Goal: Task Accomplishment & Management: Use online tool/utility

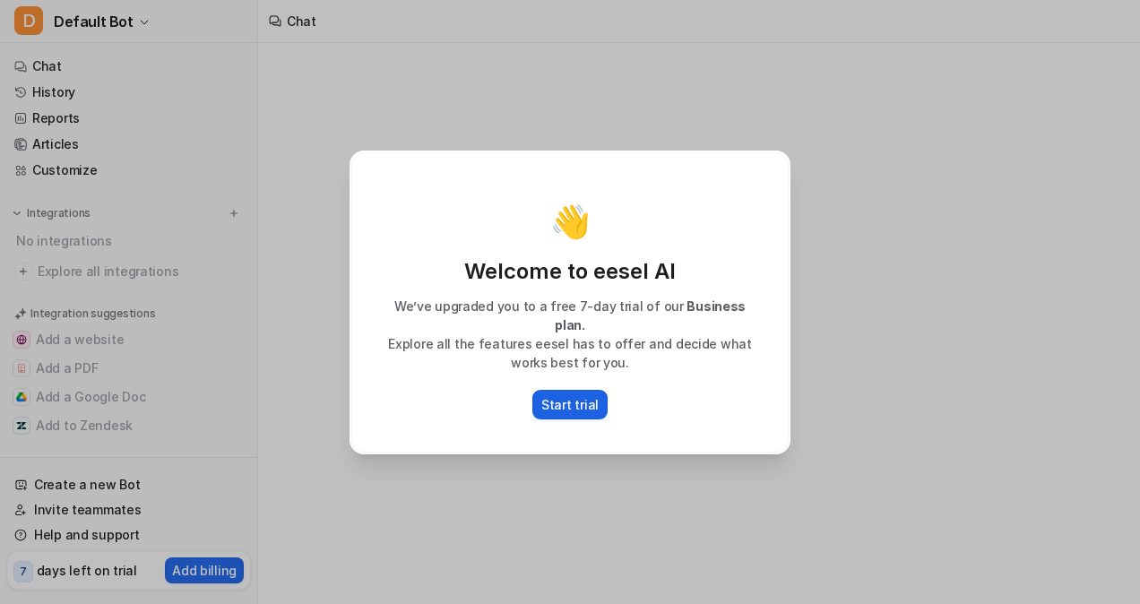
click at [570, 400] on p "Start trial" at bounding box center [569, 404] width 57 height 19
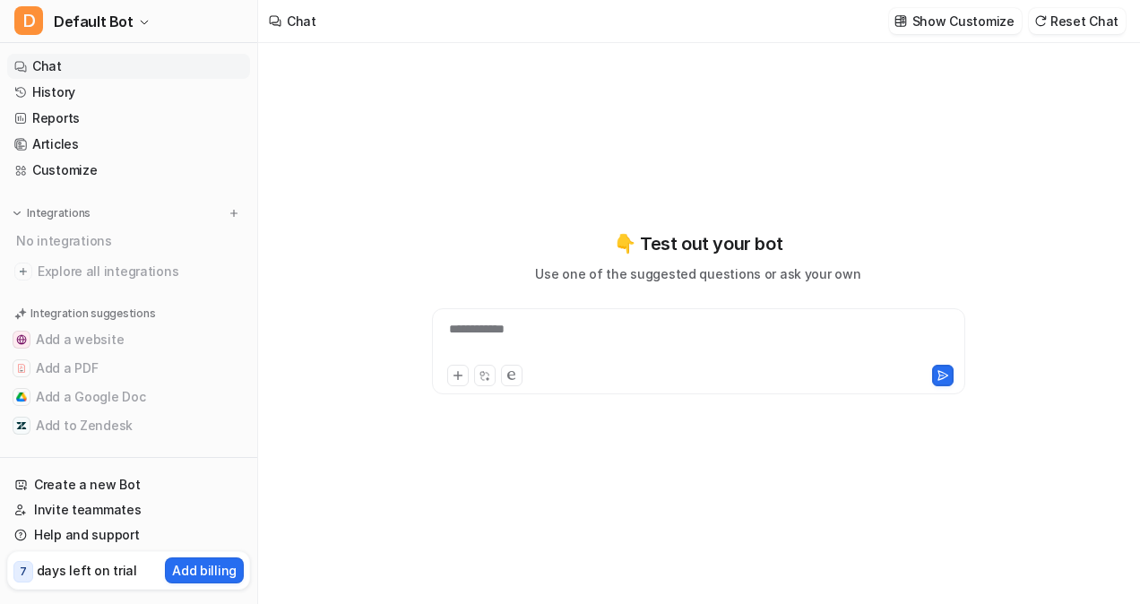
type textarea "**********"
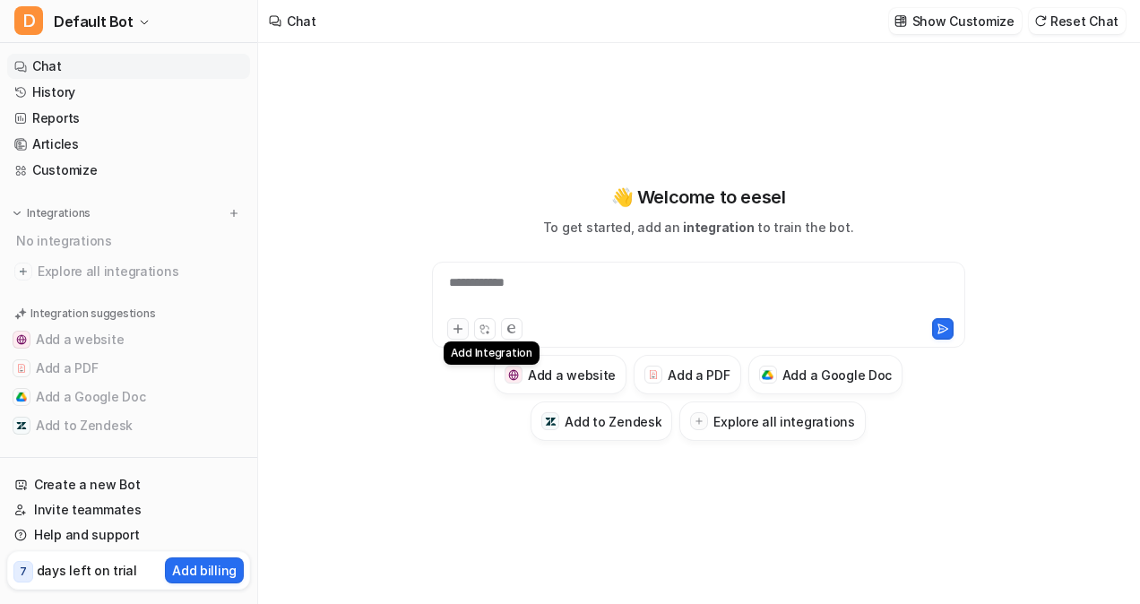
click at [457, 328] on icon at bounding box center [457, 329] width 8 height 8
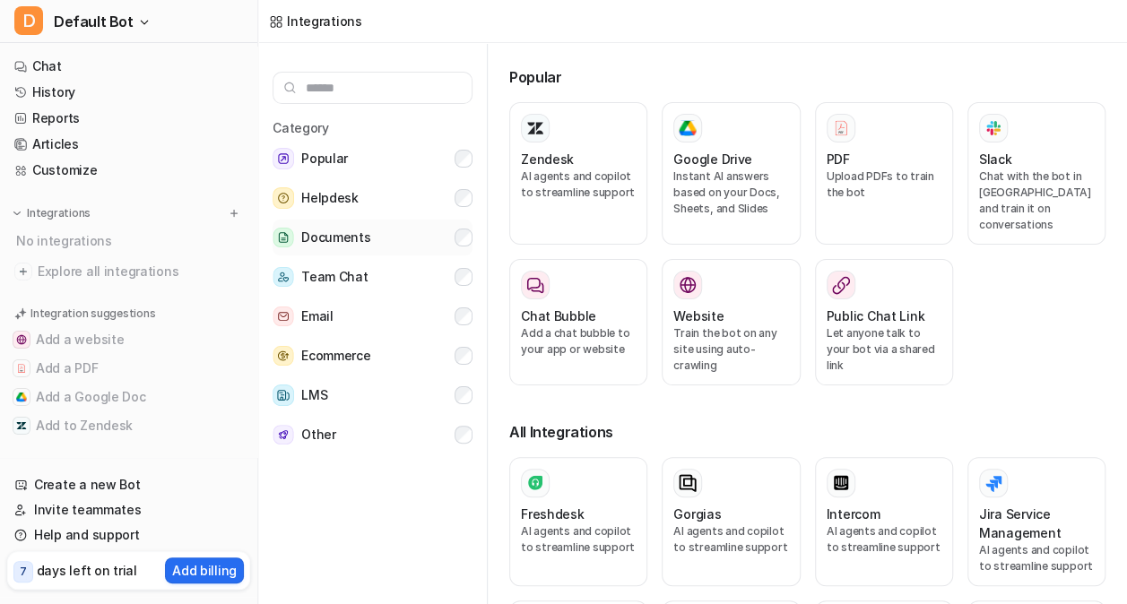
click at [403, 236] on button "Documents" at bounding box center [372, 238] width 200 height 36
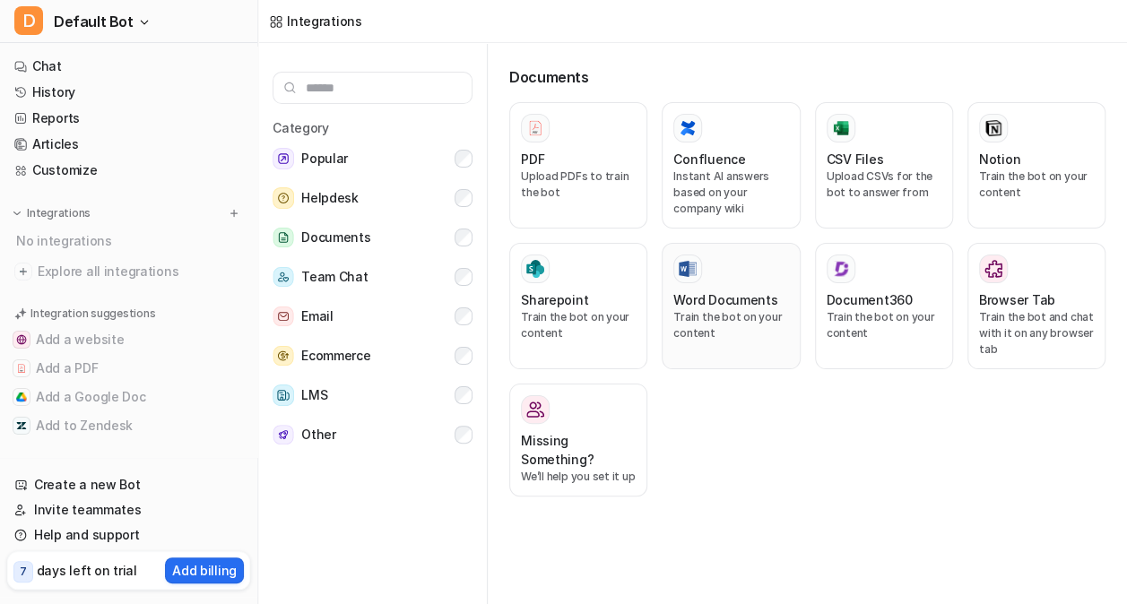
click at [715, 334] on p "Train the bot on your content" at bounding box center [730, 325] width 115 height 32
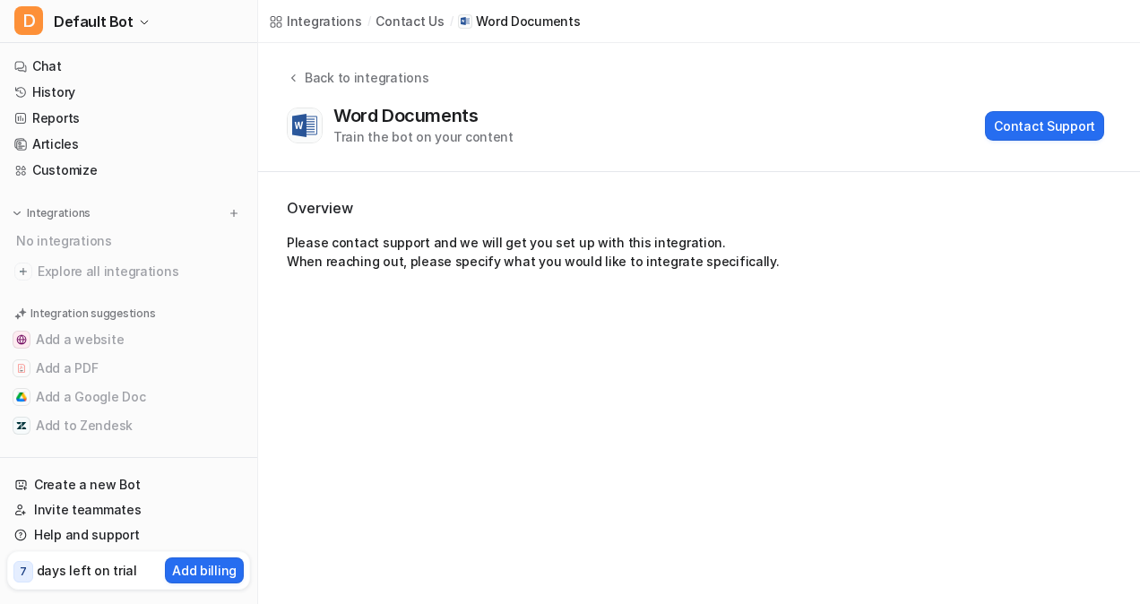
click at [715, 334] on div "Integrations / contact us / Word Documents Back to integrations Word Documents …" at bounding box center [570, 302] width 1140 height 604
click at [1049, 128] on button "Contact Support" at bounding box center [1044, 126] width 119 height 30
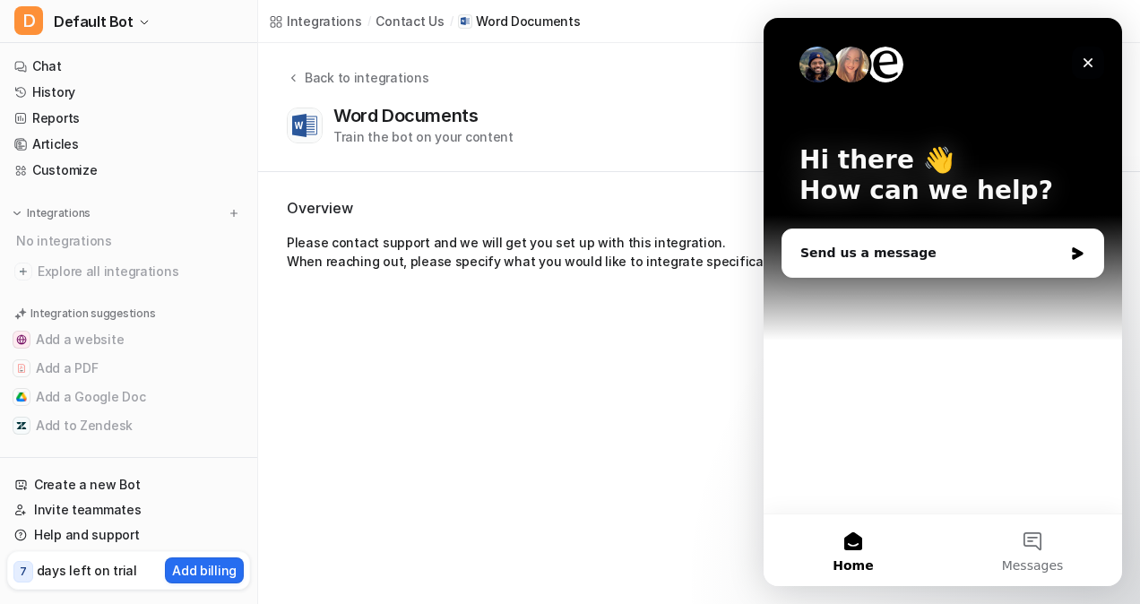
click at [1084, 61] on icon "Close" at bounding box center [1088, 63] width 14 height 14
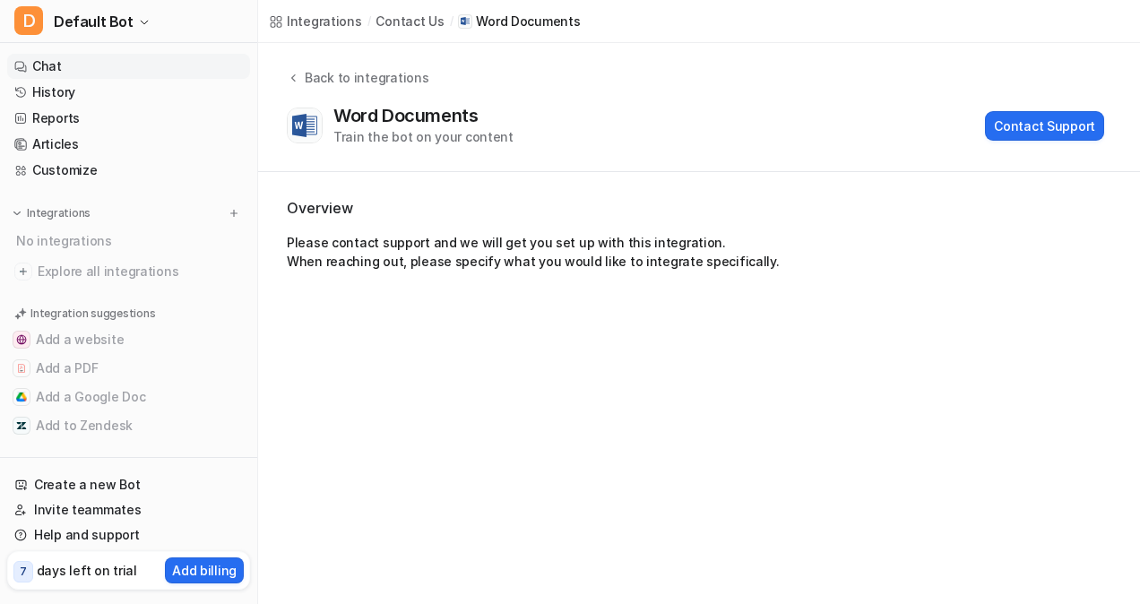
click at [36, 66] on link "Chat" at bounding box center [128, 66] width 243 height 25
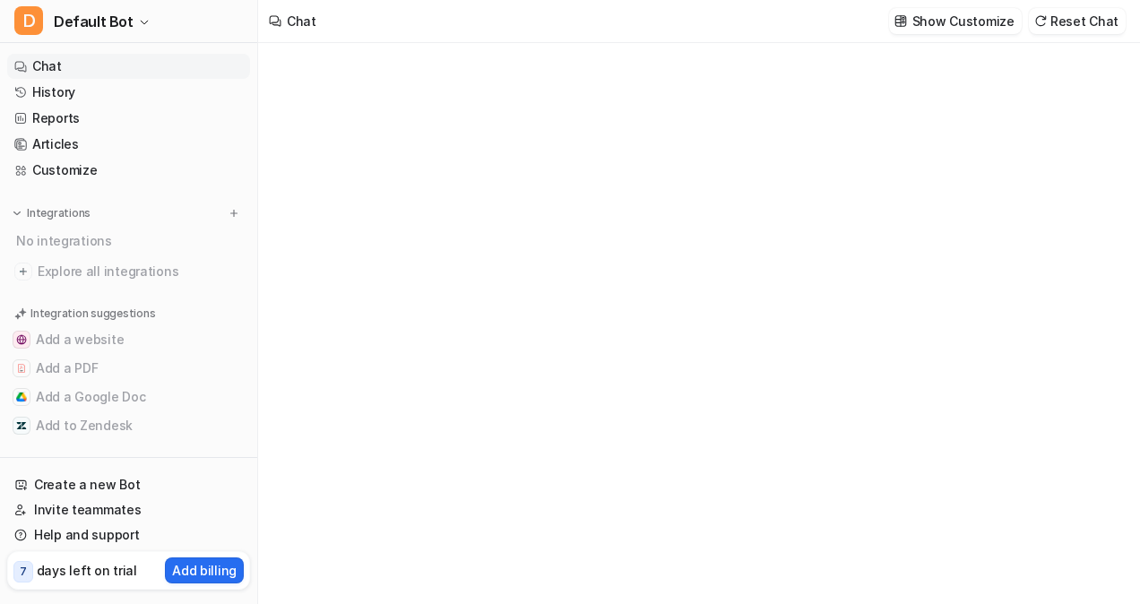
type textarea "**********"
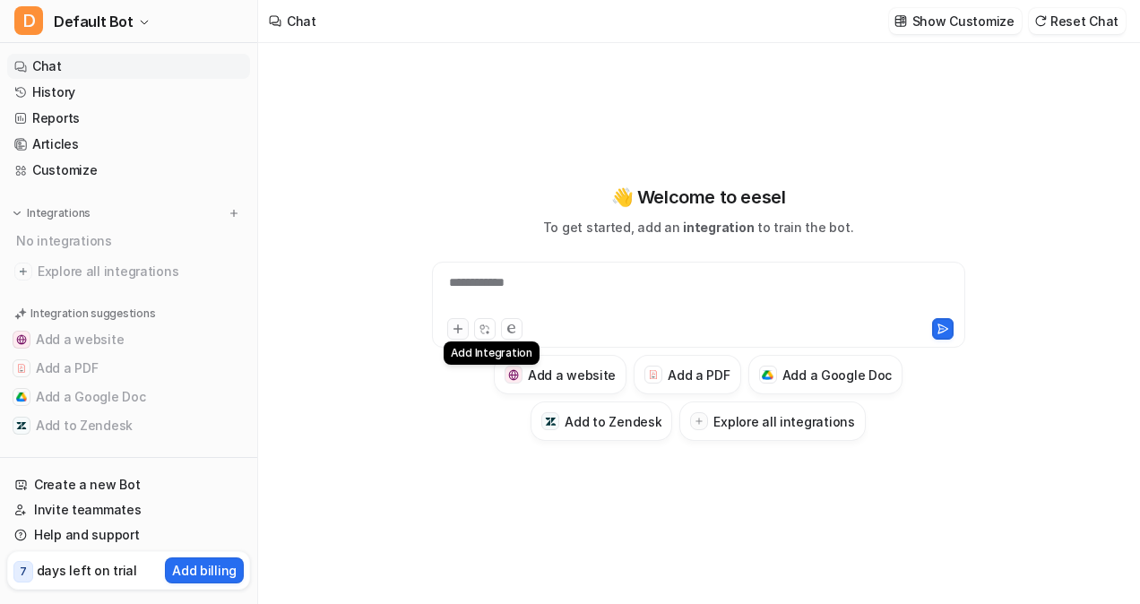
click at [449, 333] on button at bounding box center [458, 329] width 22 height 22
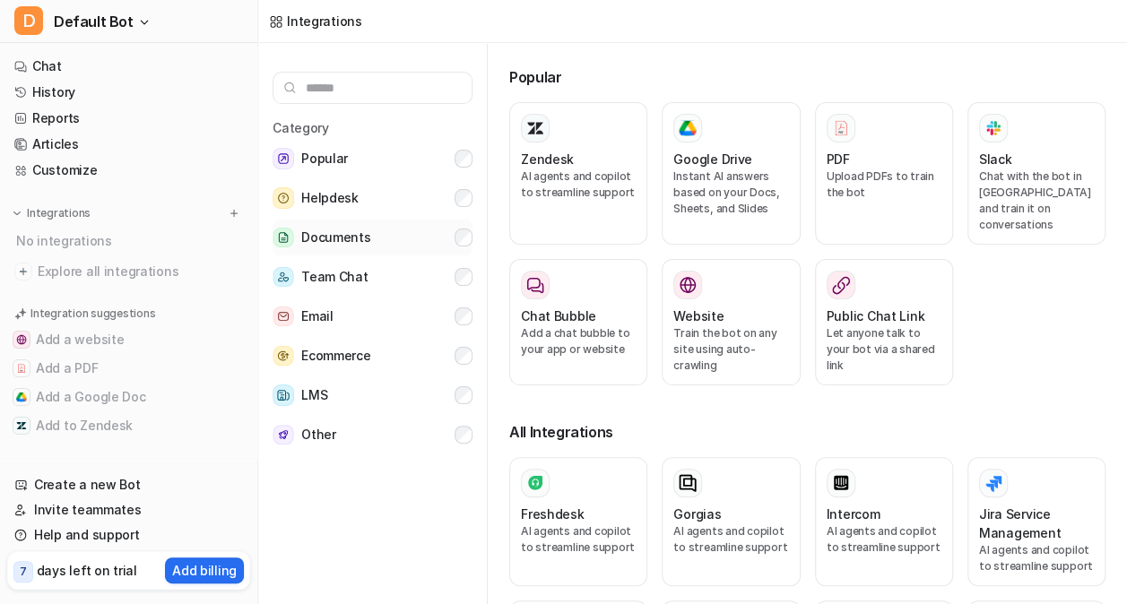
click at [424, 237] on button "Documents" at bounding box center [372, 238] width 200 height 36
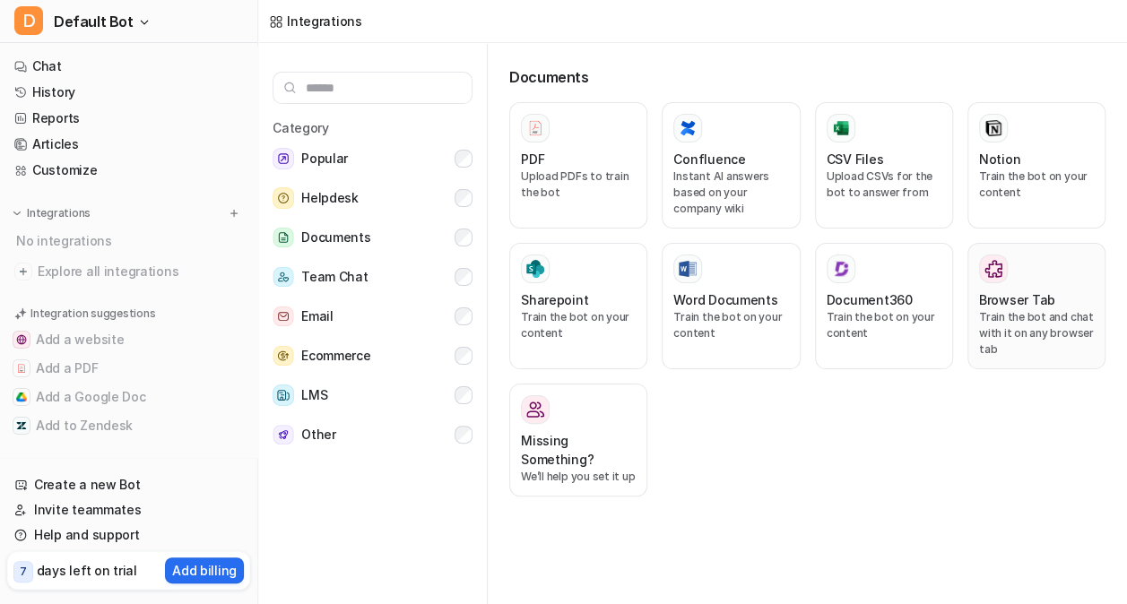
click at [979, 288] on div "Browser Tab Train the bot and chat with it on any browser tab" at bounding box center [1036, 306] width 115 height 103
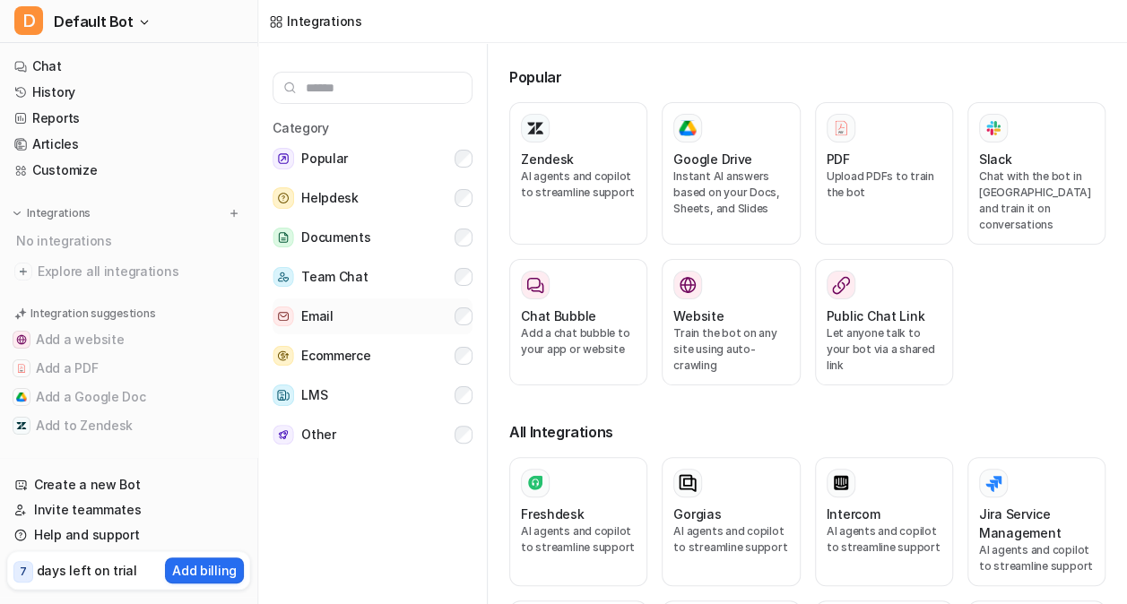
scroll to position [7, 0]
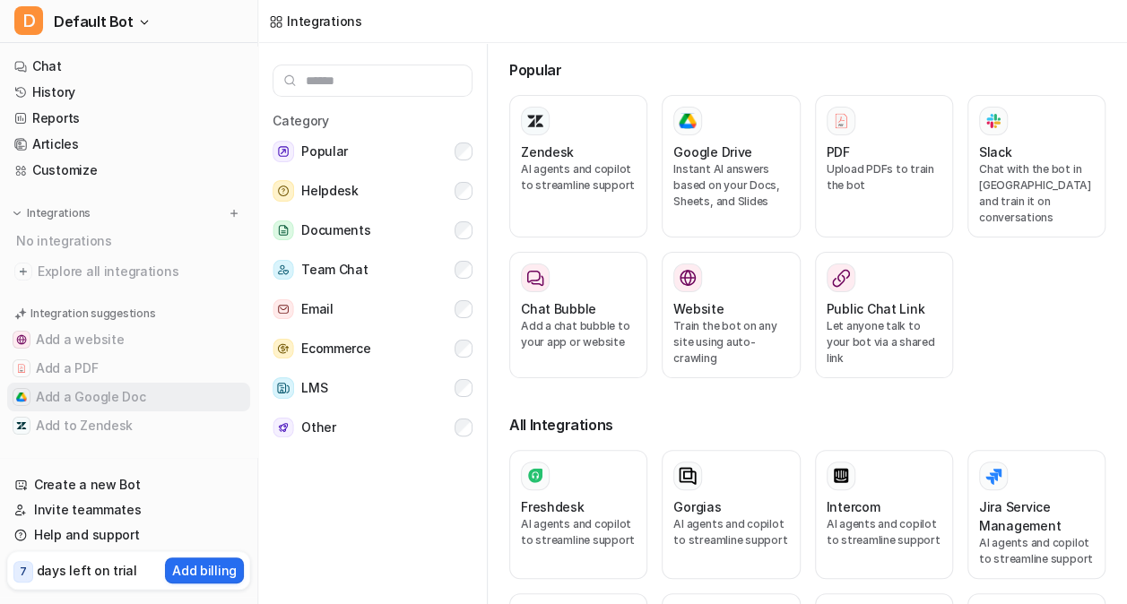
click at [72, 403] on button "Add a Google Doc" at bounding box center [128, 397] width 243 height 29
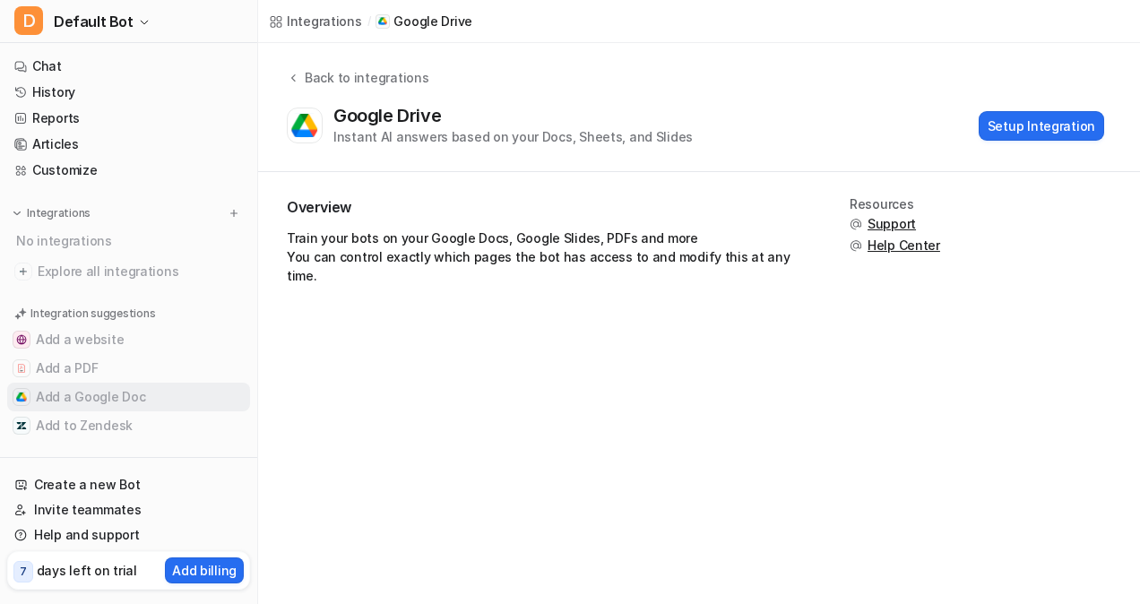
click at [72, 403] on button "Add a Google Doc" at bounding box center [128, 397] width 243 height 29
click at [1016, 127] on button "Setup Integration" at bounding box center [1041, 126] width 125 height 30
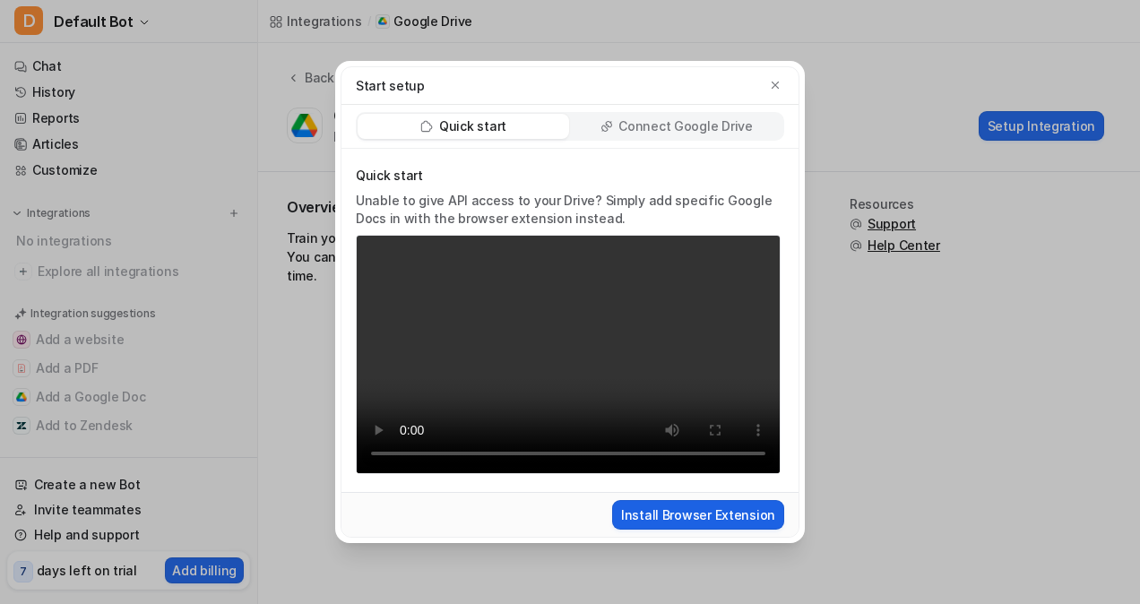
click at [740, 505] on button "Install Browser Extension" at bounding box center [698, 515] width 172 height 30
click at [715, 507] on button "Install Browser Extension" at bounding box center [698, 515] width 172 height 30
